Goal: Register for event/course

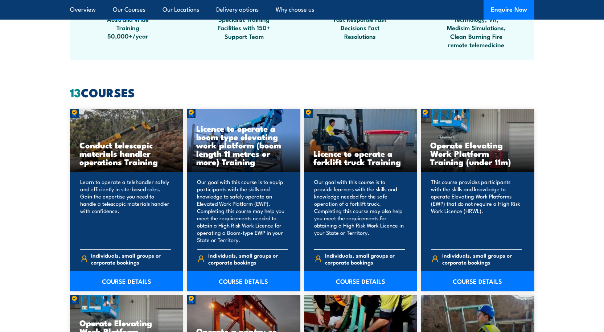
scroll to position [514, 0]
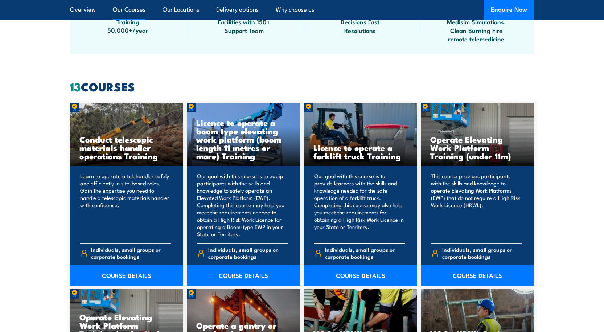
click at [357, 152] on h3 "Licence to operate a forklift truck Training" at bounding box center [361, 151] width 95 height 17
click at [358, 275] on link "COURSE DETAILS" at bounding box center [361, 275] width 114 height 20
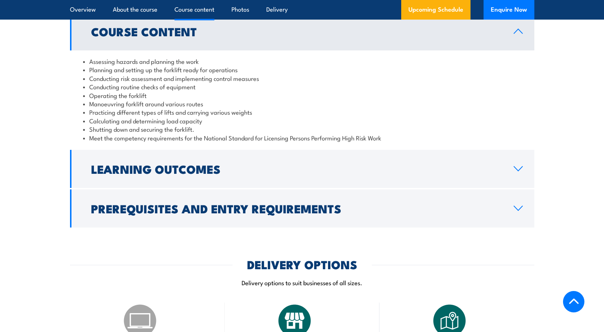
scroll to position [690, 0]
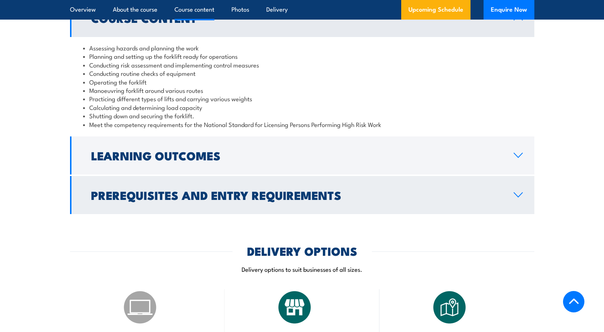
click at [335, 199] on h2 "Prerequisites and Entry Requirements" at bounding box center [296, 195] width 411 height 10
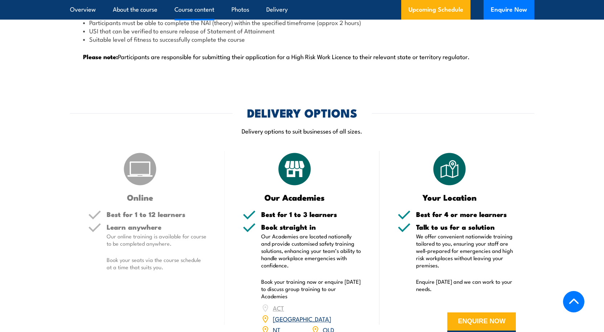
scroll to position [944, 0]
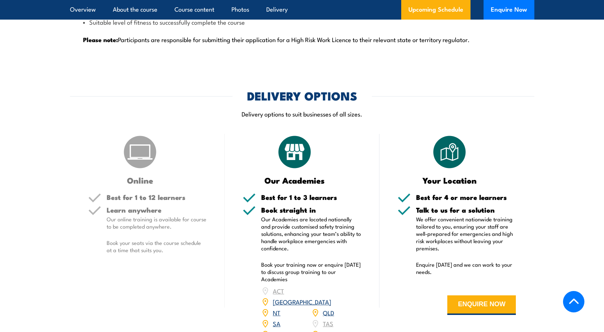
click at [330, 297] on link "NSW" at bounding box center [302, 301] width 58 height 9
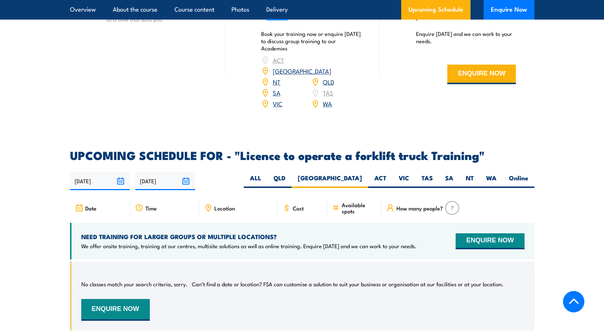
scroll to position [997, 0]
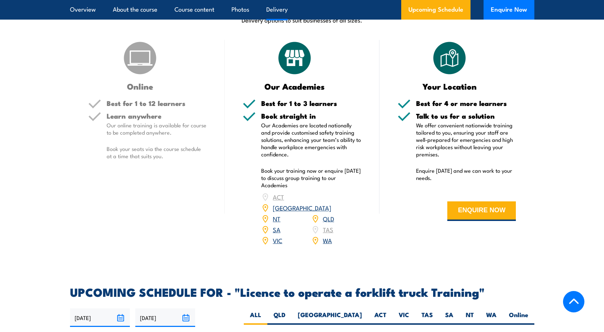
scroll to position [944, 0]
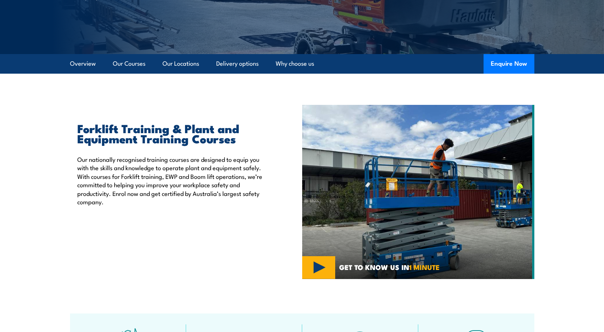
scroll to position [152, 0]
